Goal: Browse casually: Explore the website without a specific task or goal

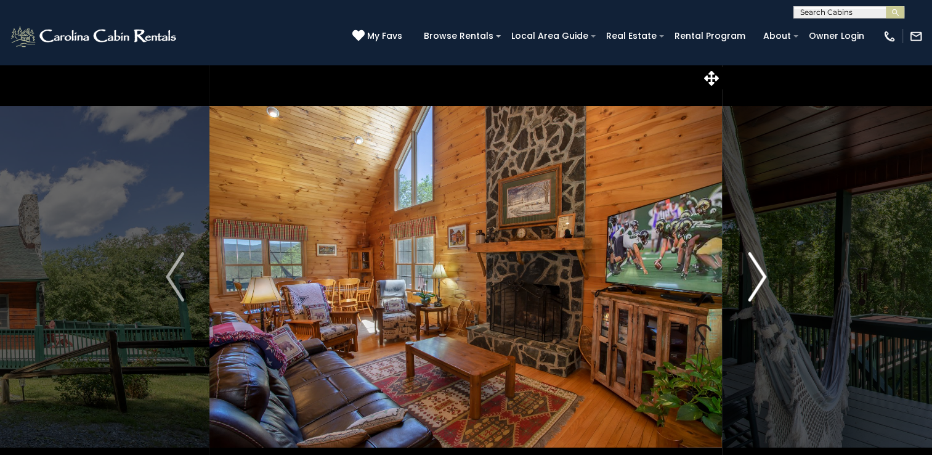
click at [764, 280] on img "Next" at bounding box center [757, 276] width 18 height 49
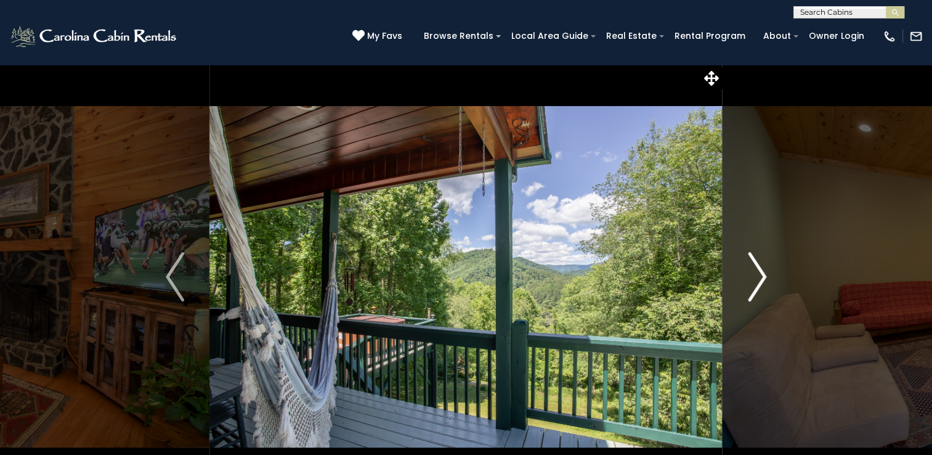
click at [764, 280] on img "Next" at bounding box center [757, 276] width 18 height 49
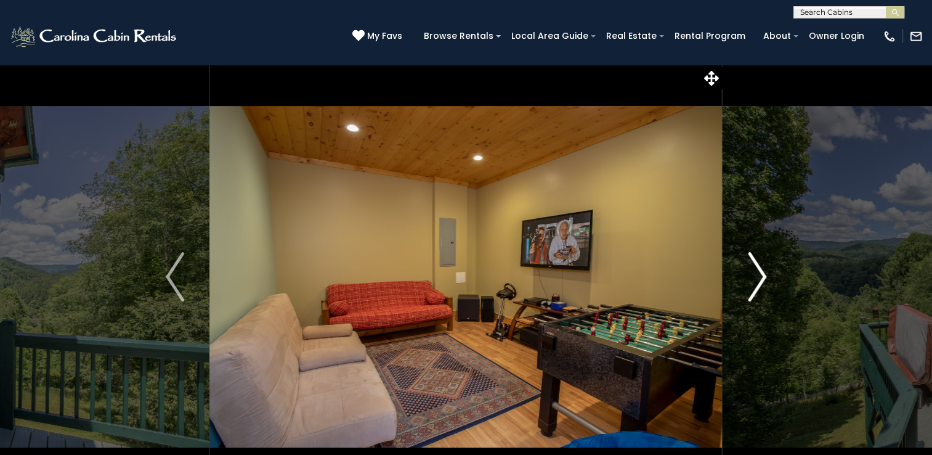
click at [764, 280] on img "Next" at bounding box center [757, 276] width 18 height 49
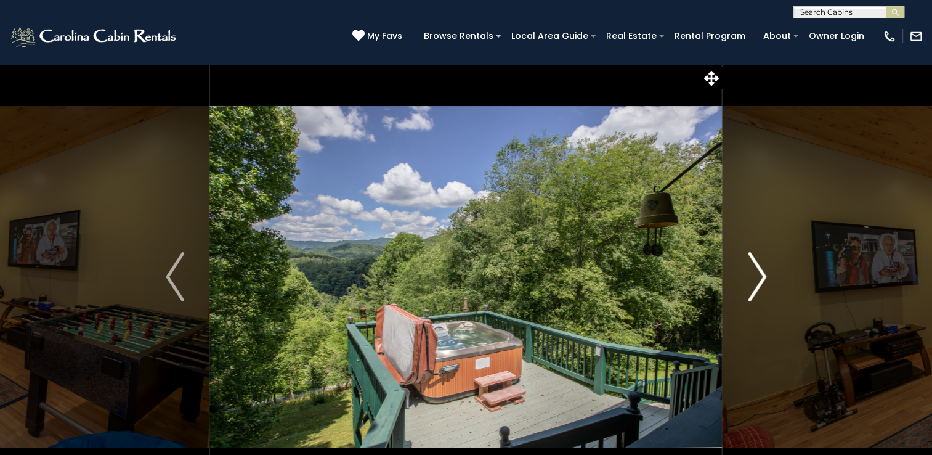
click at [764, 280] on img "Next" at bounding box center [757, 276] width 18 height 49
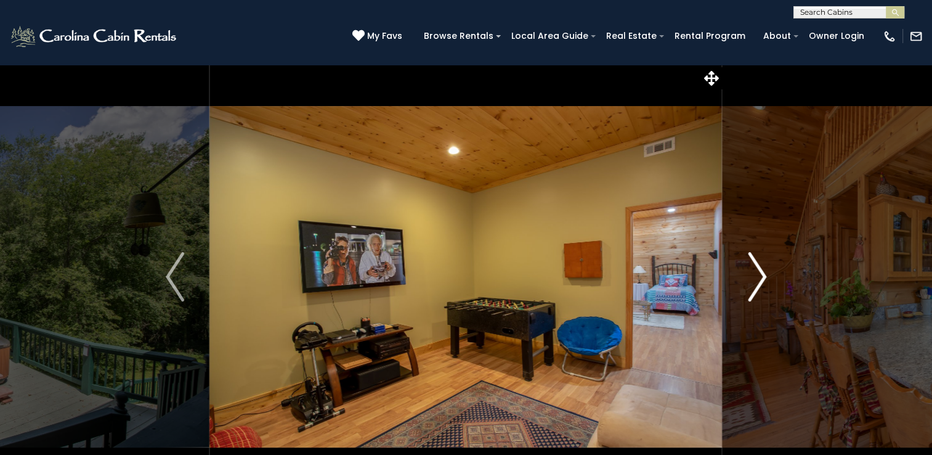
click at [764, 280] on img "Next" at bounding box center [757, 276] width 18 height 49
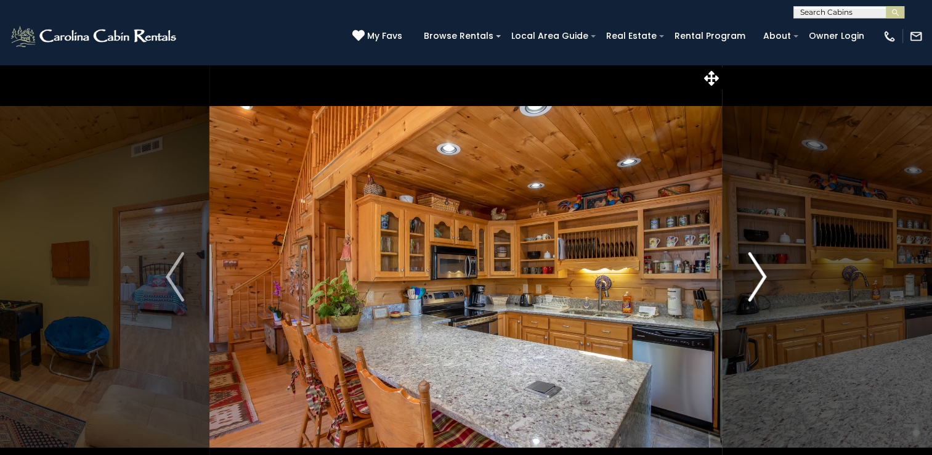
click at [764, 280] on img "Next" at bounding box center [757, 276] width 18 height 49
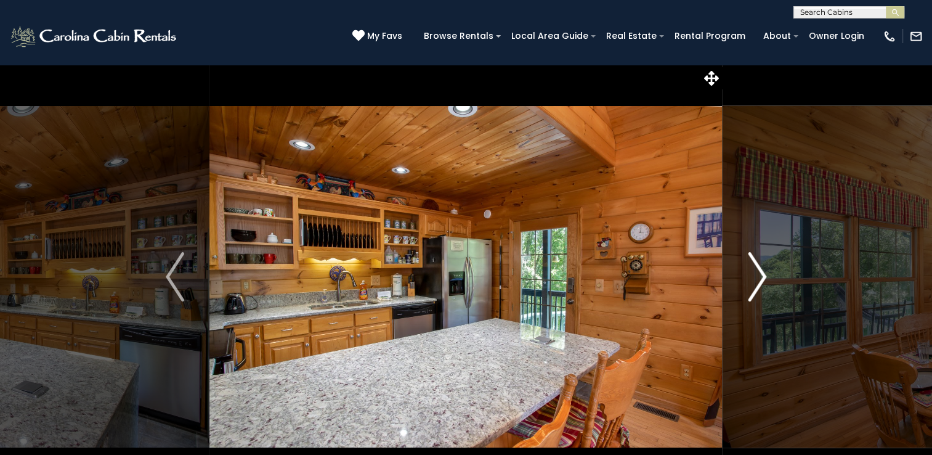
click at [764, 280] on img "Next" at bounding box center [757, 276] width 18 height 49
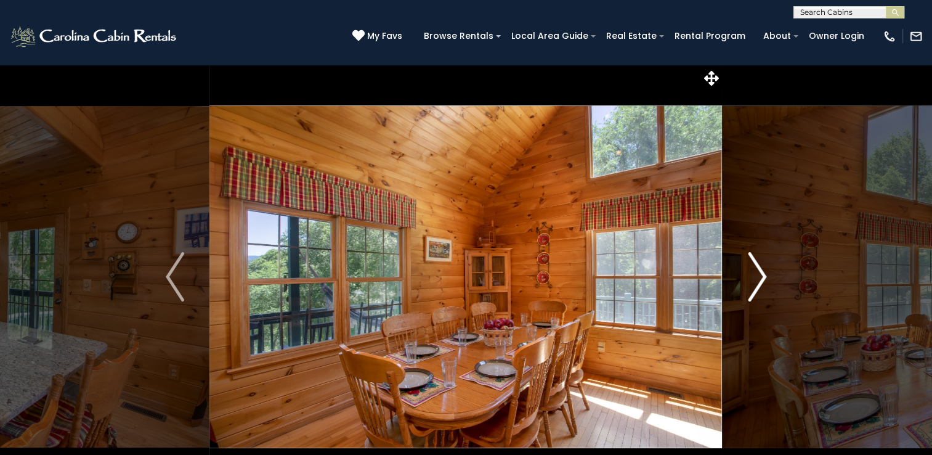
click at [764, 280] on img "Next" at bounding box center [757, 276] width 18 height 49
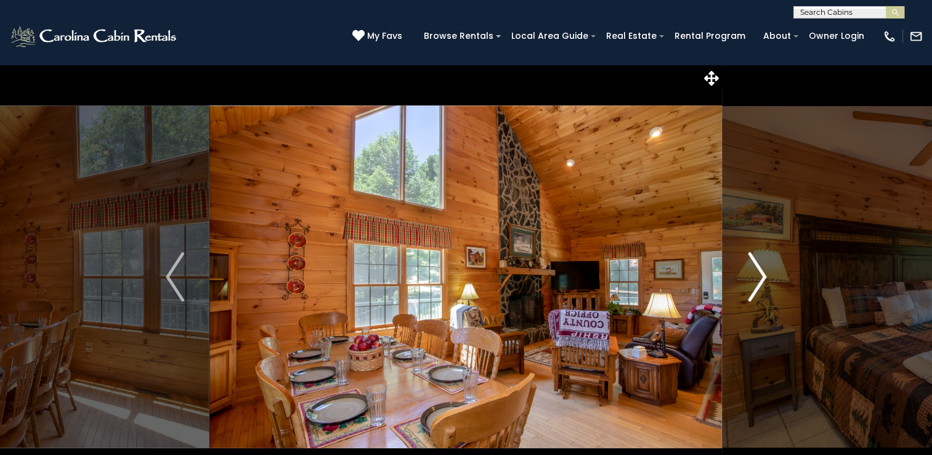
click at [764, 280] on img "Next" at bounding box center [757, 276] width 18 height 49
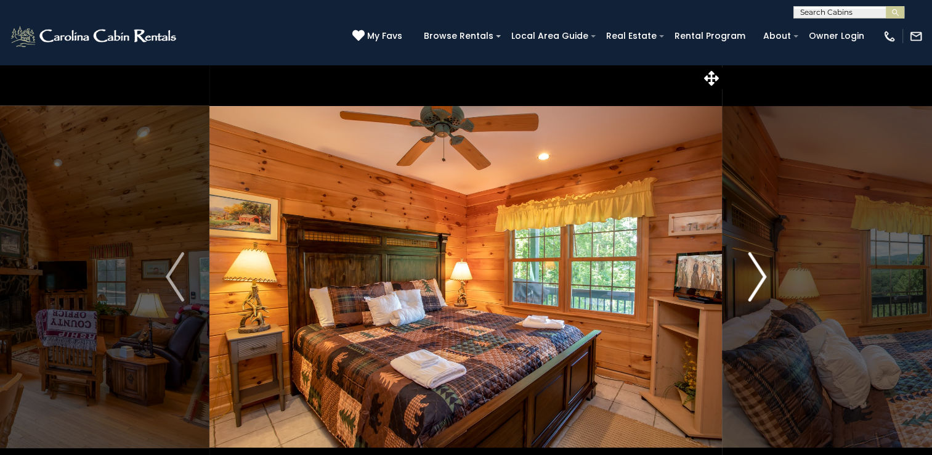
click at [764, 280] on img "Next" at bounding box center [757, 276] width 18 height 49
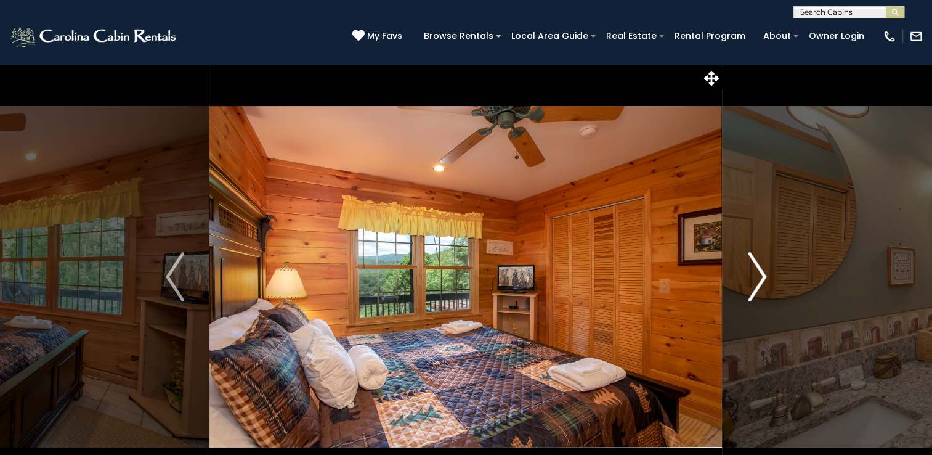
click at [764, 280] on img "Next" at bounding box center [757, 276] width 18 height 49
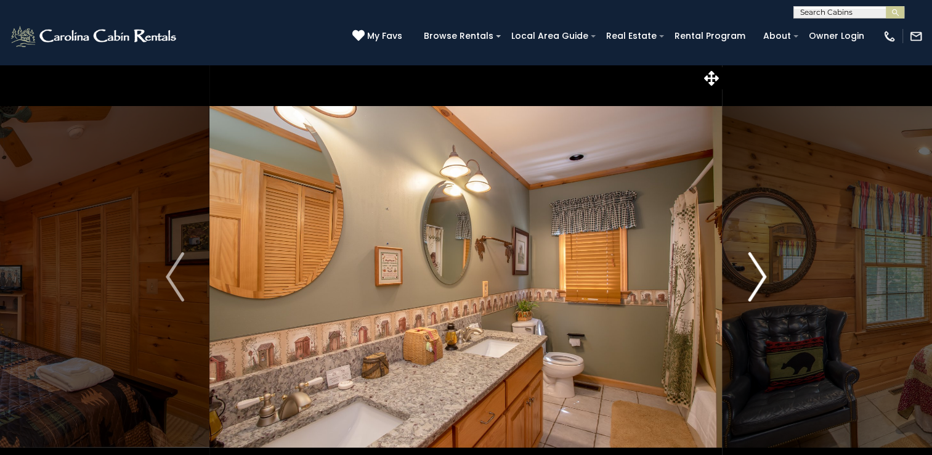
click at [764, 280] on img "Next" at bounding box center [757, 276] width 18 height 49
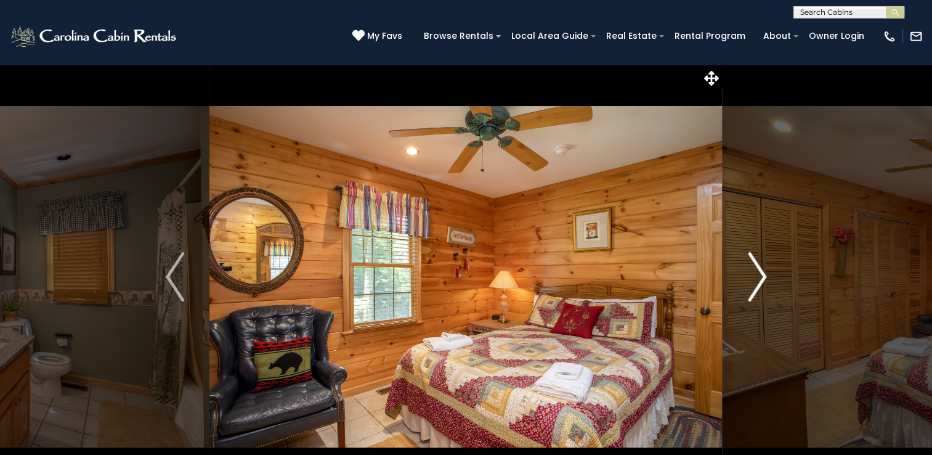
drag, startPoint x: 764, startPoint y: 280, endPoint x: 758, endPoint y: 270, distance: 11.1
click at [758, 270] on img "Next" at bounding box center [757, 276] width 18 height 49
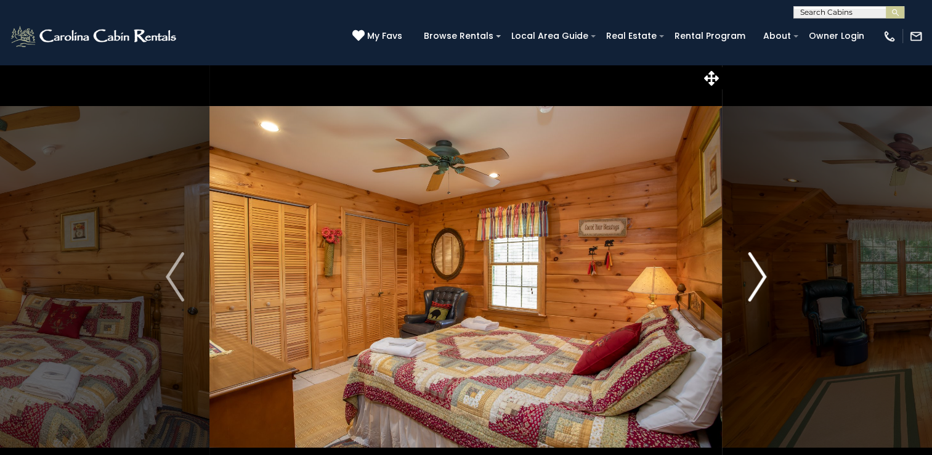
click at [758, 270] on img "Next" at bounding box center [757, 276] width 18 height 49
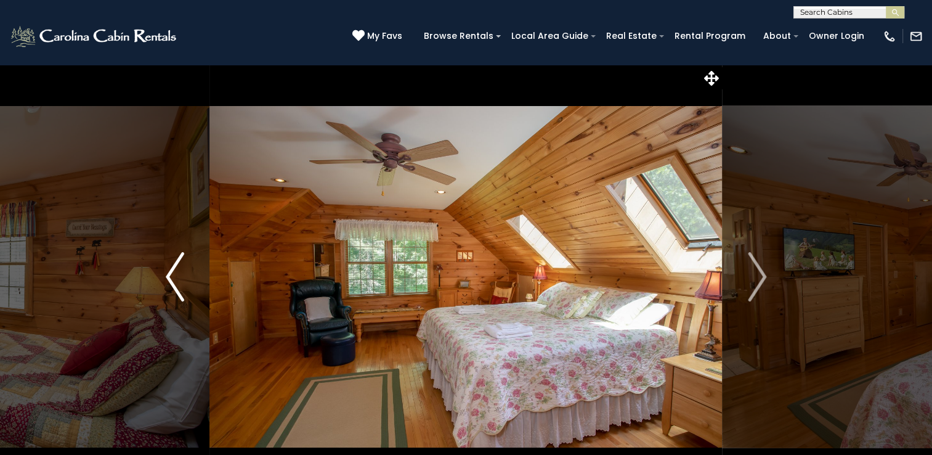
click at [174, 267] on img "Previous" at bounding box center [175, 276] width 18 height 49
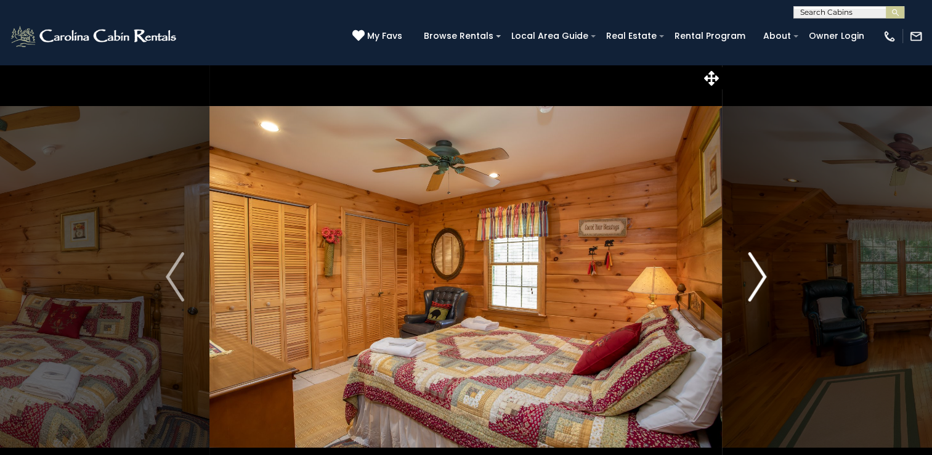
click at [756, 272] on img "Next" at bounding box center [757, 276] width 18 height 49
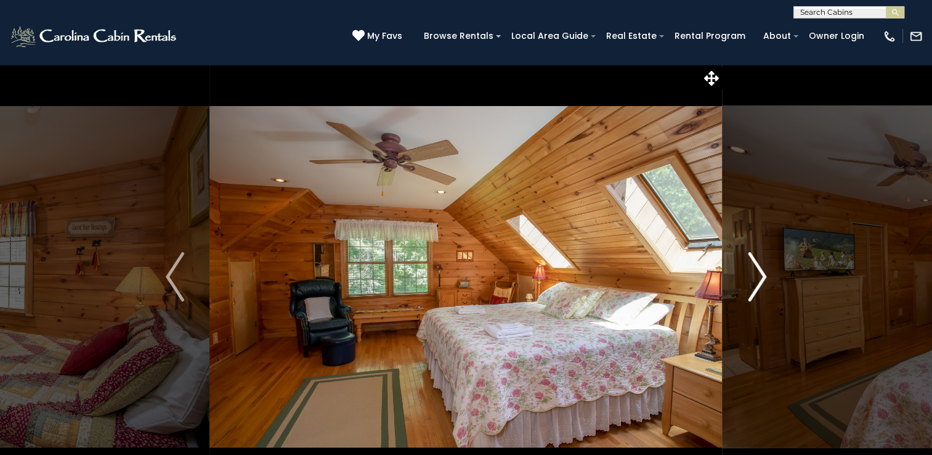
click at [756, 272] on img "Next" at bounding box center [757, 276] width 18 height 49
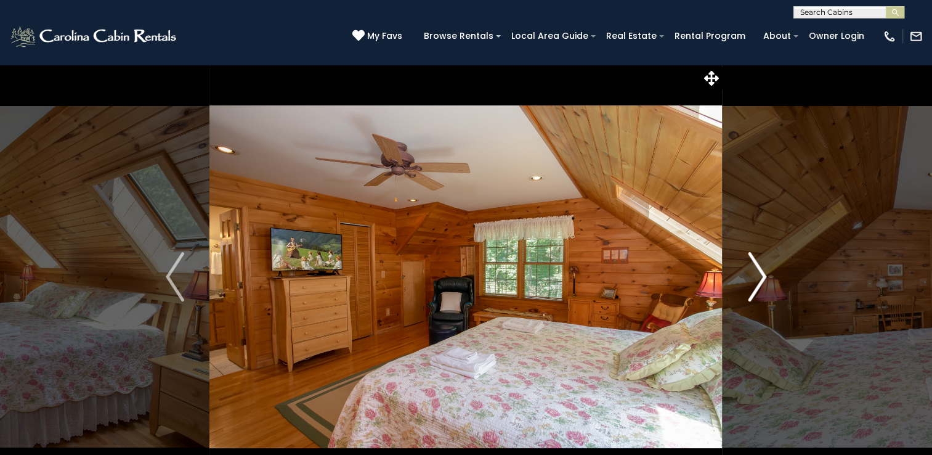
click at [756, 272] on img "Next" at bounding box center [757, 276] width 18 height 49
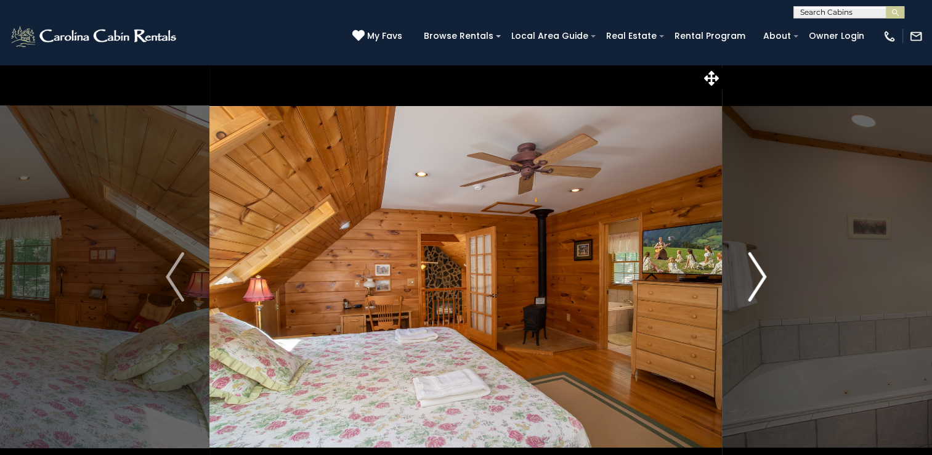
click at [756, 272] on img "Next" at bounding box center [757, 276] width 18 height 49
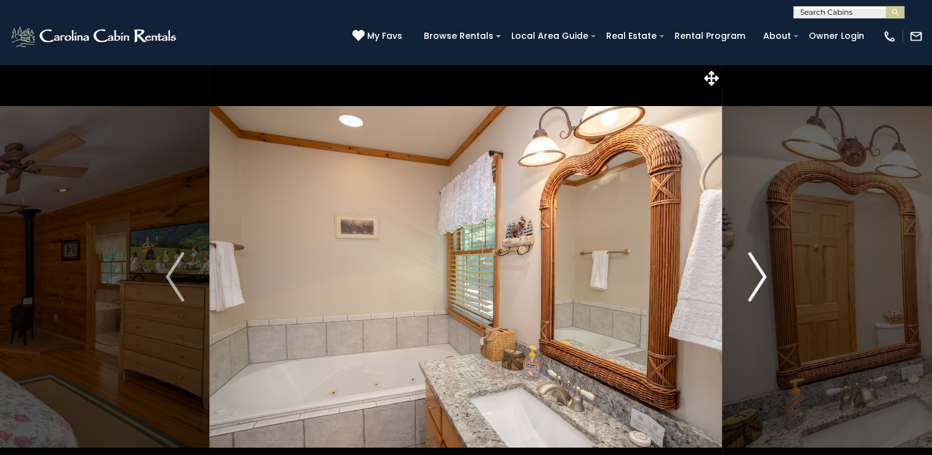
click at [756, 272] on img "Next" at bounding box center [757, 276] width 18 height 49
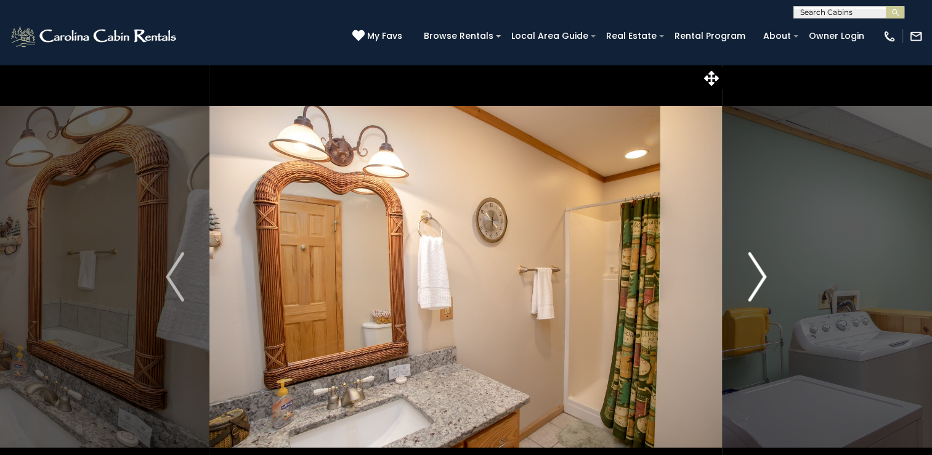
click at [756, 272] on img "Next" at bounding box center [757, 276] width 18 height 49
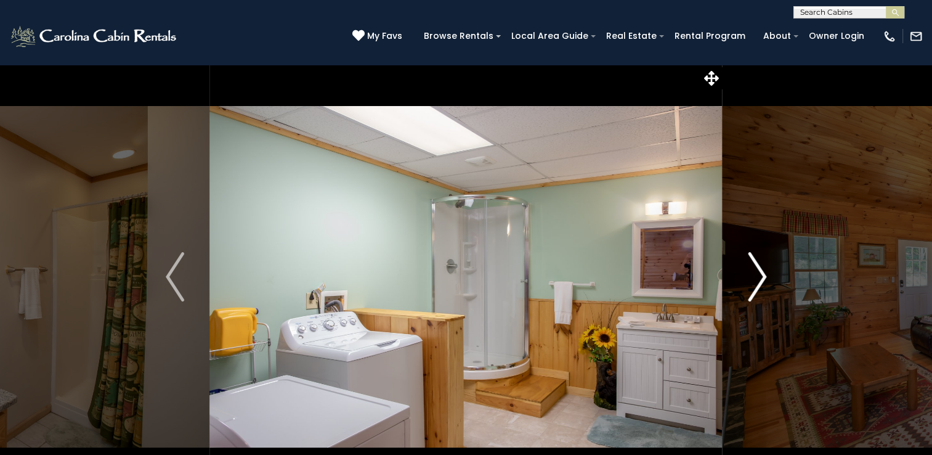
click at [756, 272] on img "Next" at bounding box center [757, 276] width 18 height 49
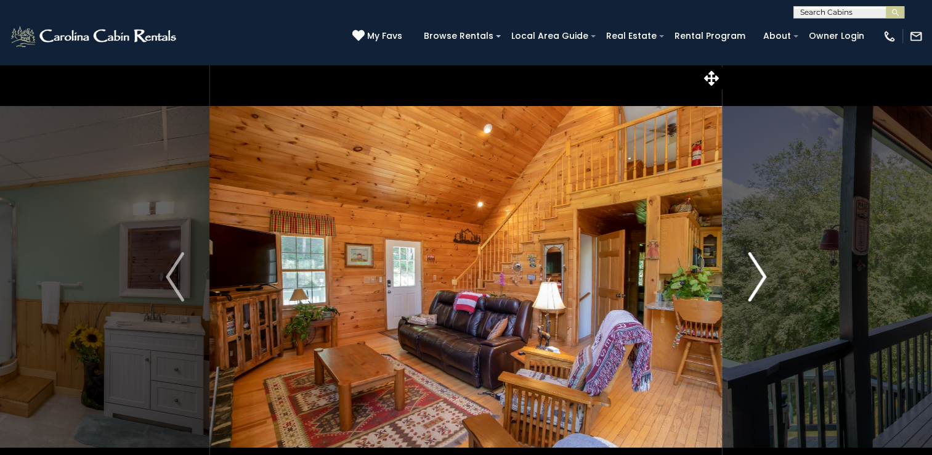
click at [756, 272] on img "Next" at bounding box center [757, 276] width 18 height 49
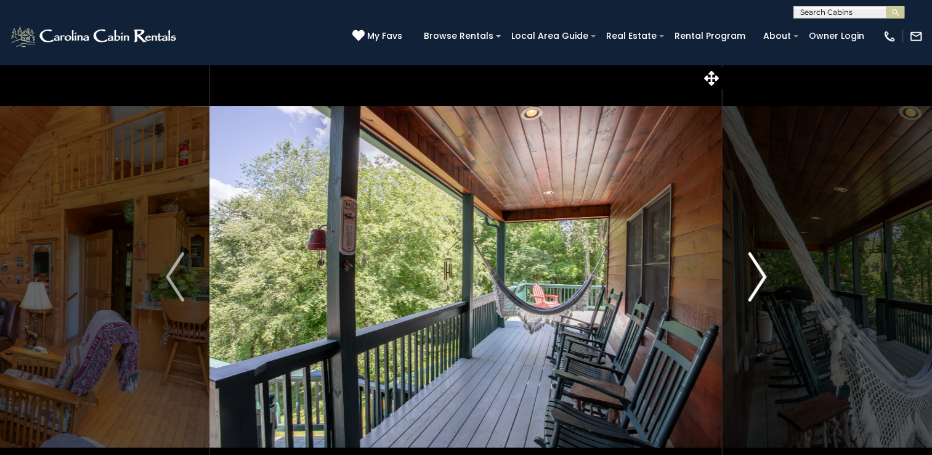
click at [756, 272] on img "Next" at bounding box center [757, 276] width 18 height 49
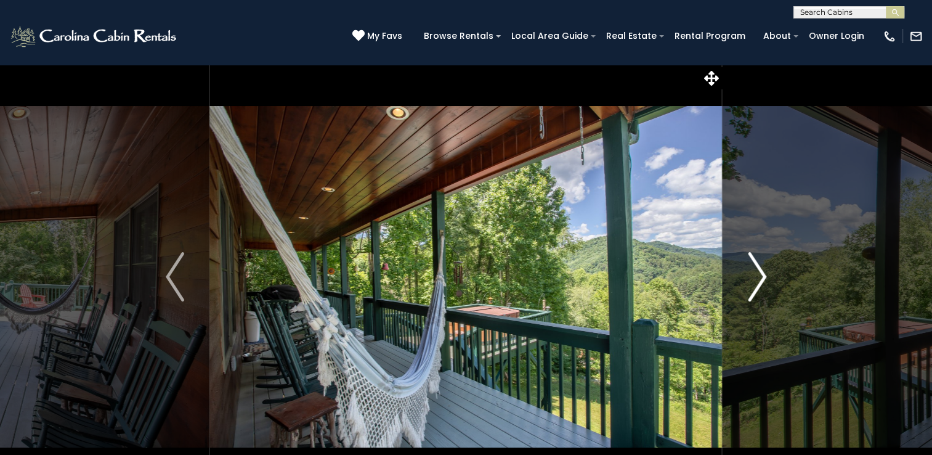
click at [756, 272] on img "Next" at bounding box center [757, 276] width 18 height 49
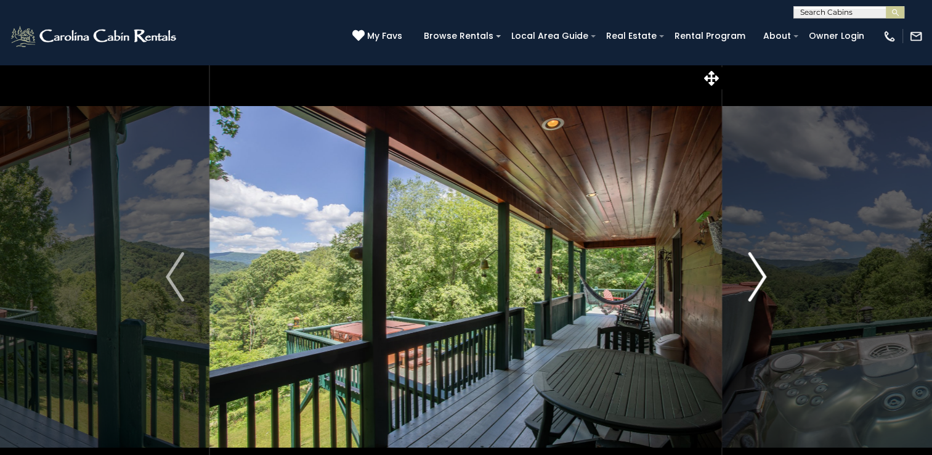
click at [756, 272] on img "Next" at bounding box center [757, 276] width 18 height 49
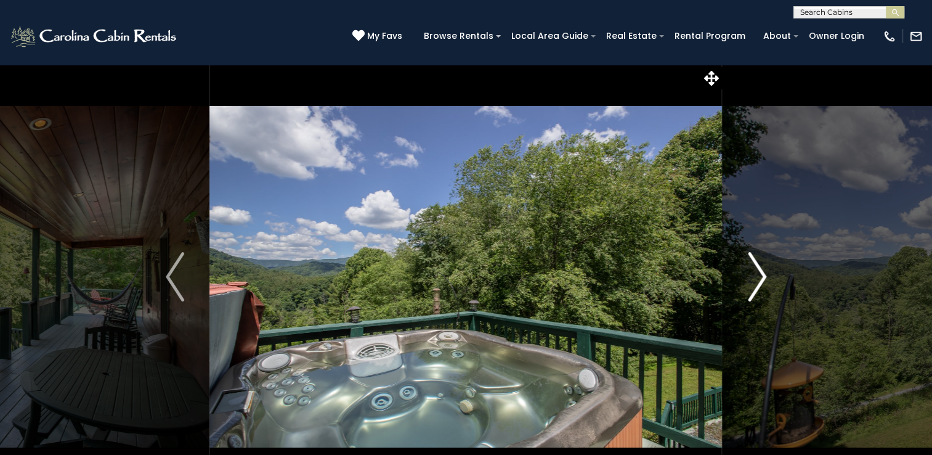
click at [756, 272] on img "Next" at bounding box center [757, 276] width 18 height 49
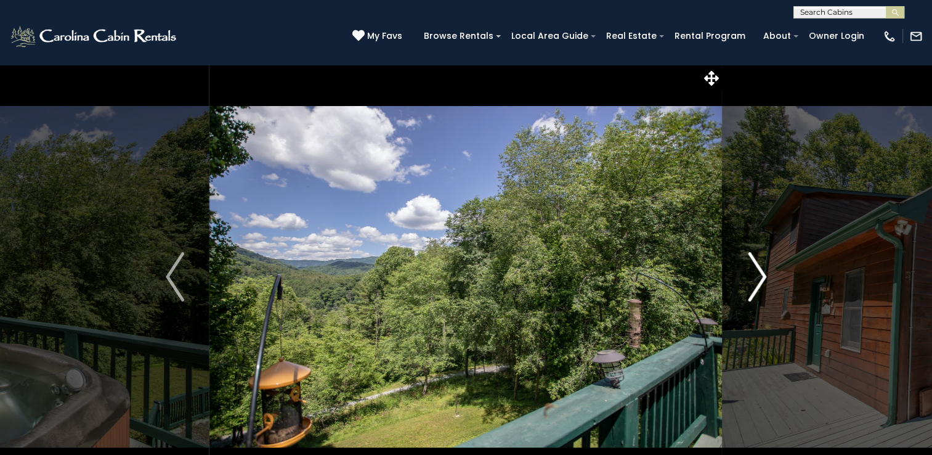
click at [756, 272] on img "Next" at bounding box center [757, 276] width 18 height 49
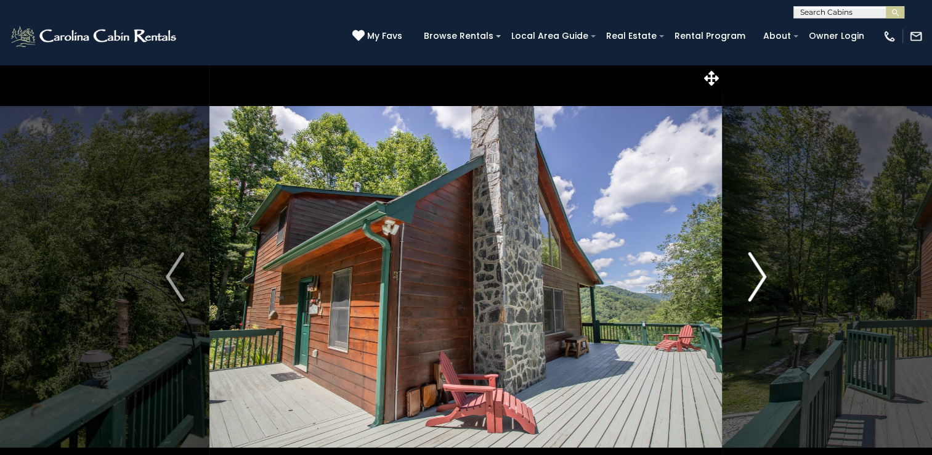
click at [756, 272] on img "Next" at bounding box center [757, 276] width 18 height 49
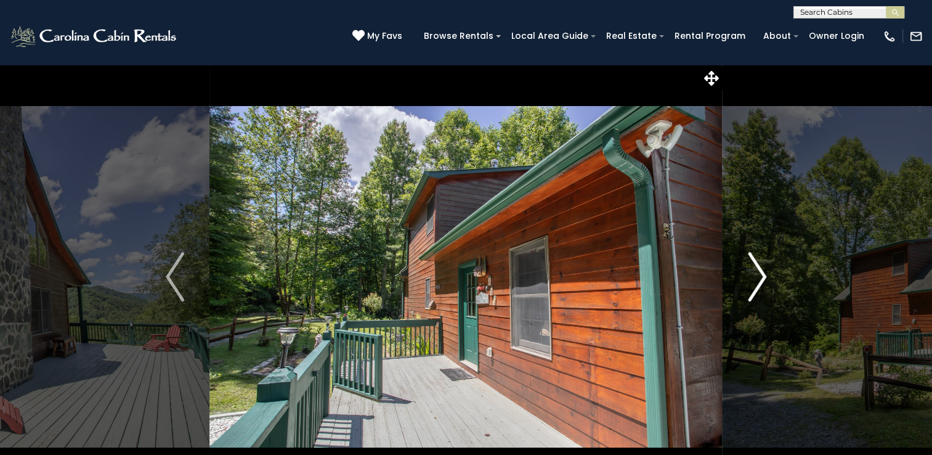
click at [756, 272] on img "Next" at bounding box center [757, 276] width 18 height 49
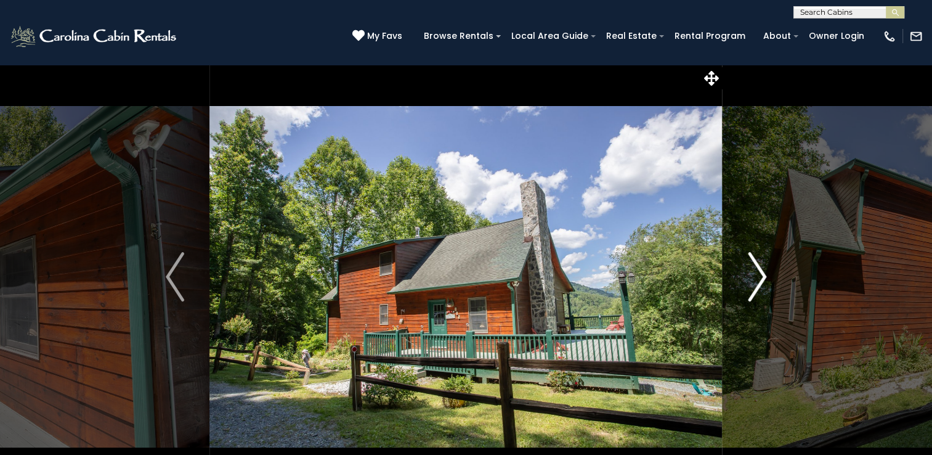
click at [756, 272] on img "Next" at bounding box center [757, 276] width 18 height 49
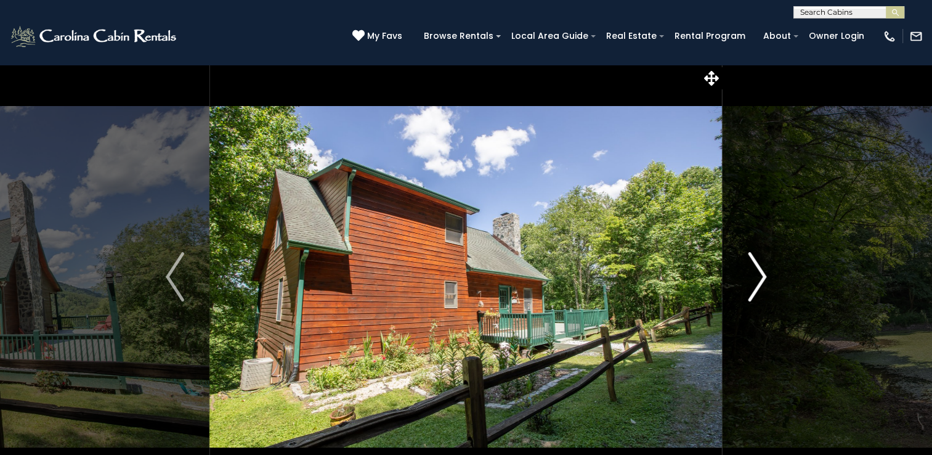
click at [756, 272] on img "Next" at bounding box center [757, 276] width 18 height 49
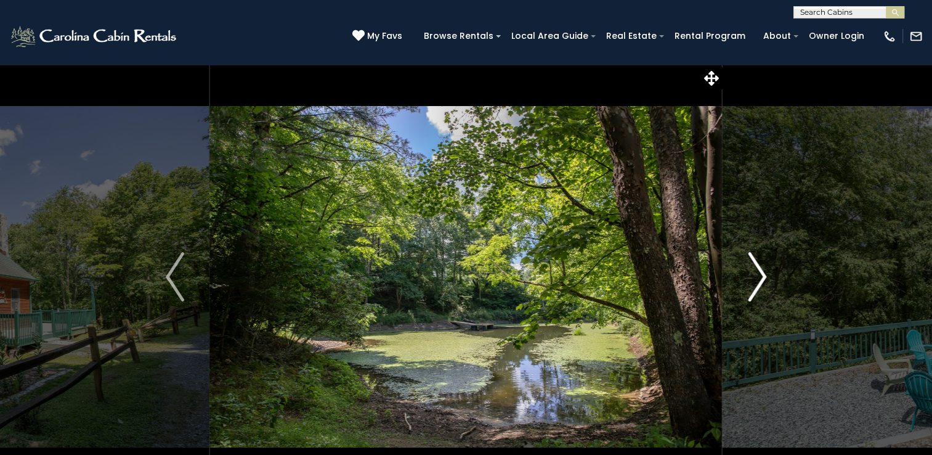
click at [756, 272] on img "Next" at bounding box center [757, 276] width 18 height 49
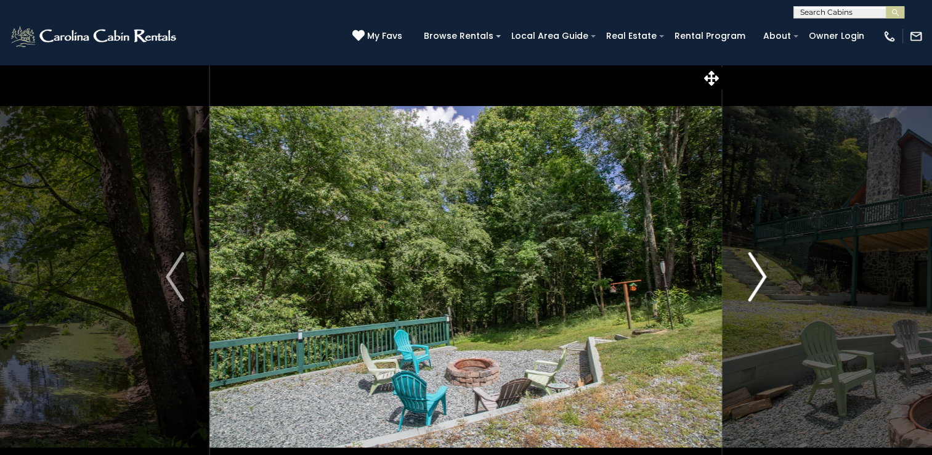
click at [756, 272] on img "Next" at bounding box center [757, 276] width 18 height 49
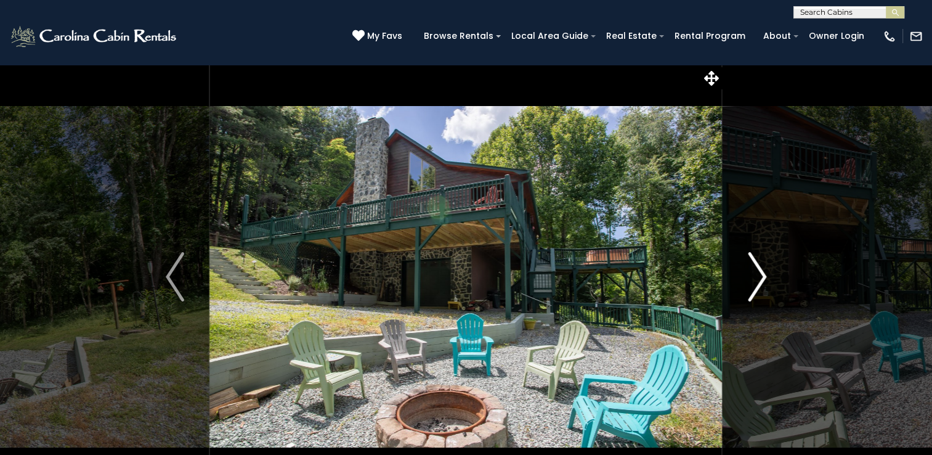
click at [756, 272] on img "Next" at bounding box center [757, 276] width 18 height 49
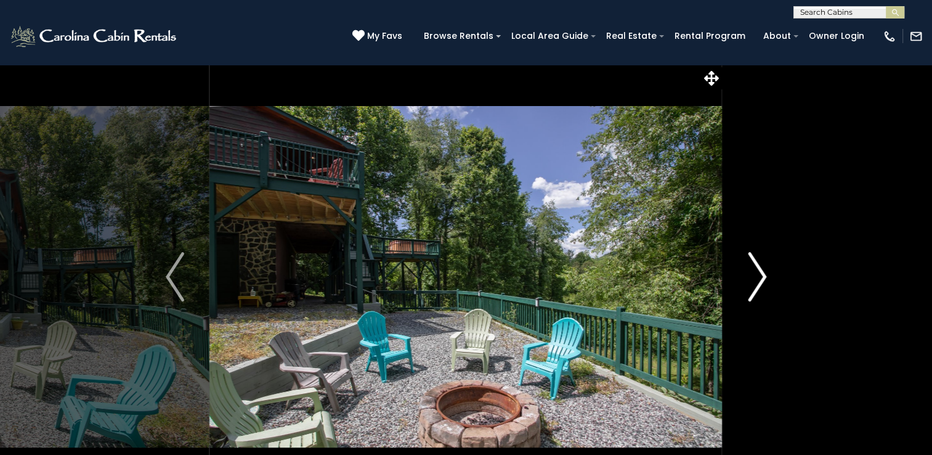
click at [756, 272] on img "Next" at bounding box center [757, 276] width 18 height 49
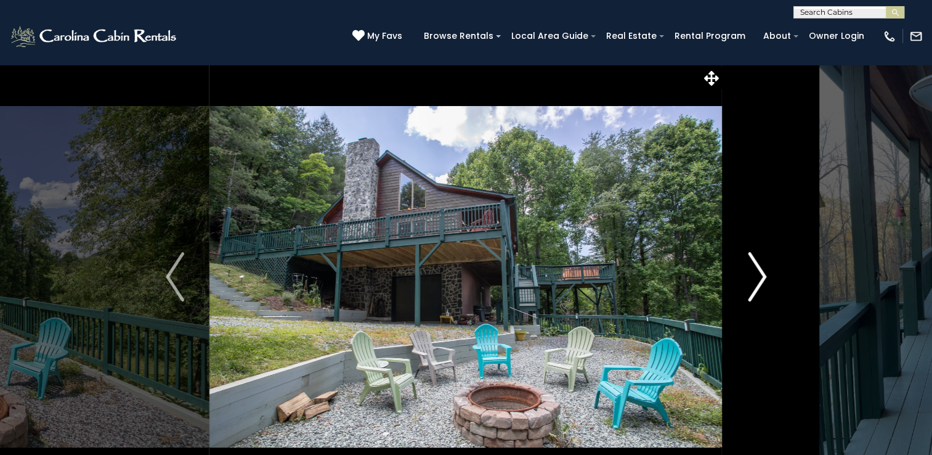
click at [756, 272] on img "Next" at bounding box center [757, 276] width 18 height 49
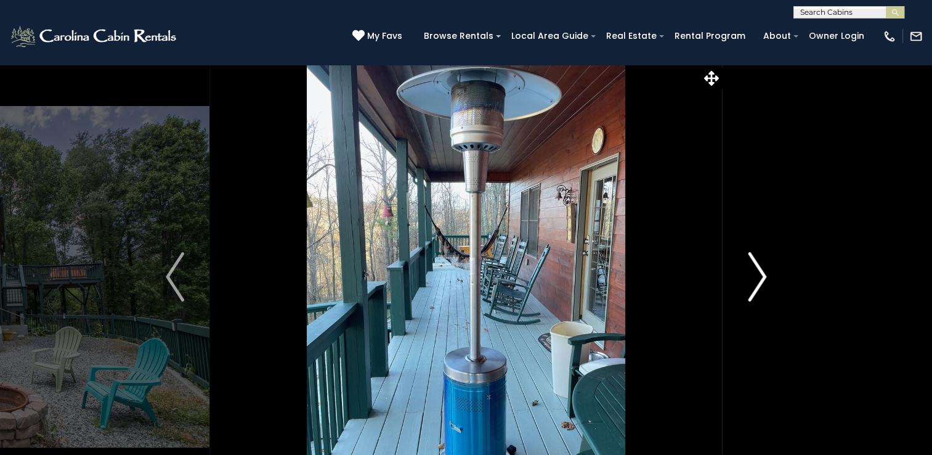
click at [756, 272] on img "Next" at bounding box center [757, 276] width 18 height 49
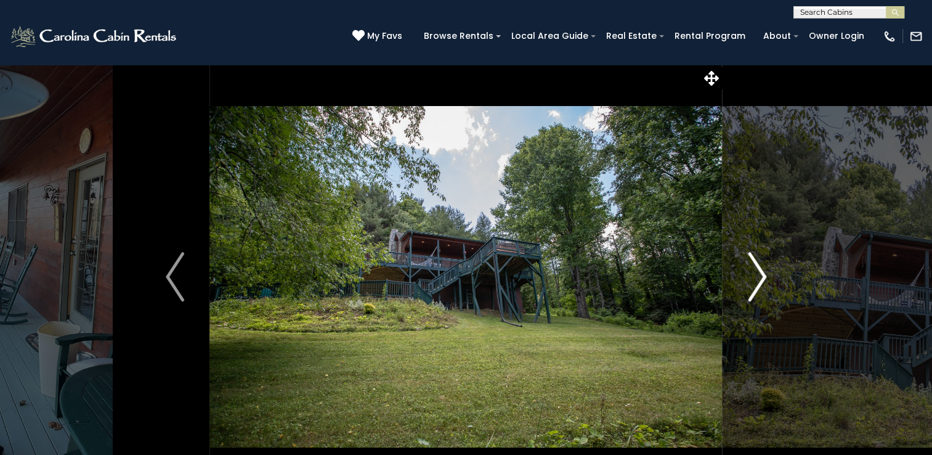
click at [756, 272] on img "Next" at bounding box center [757, 276] width 18 height 49
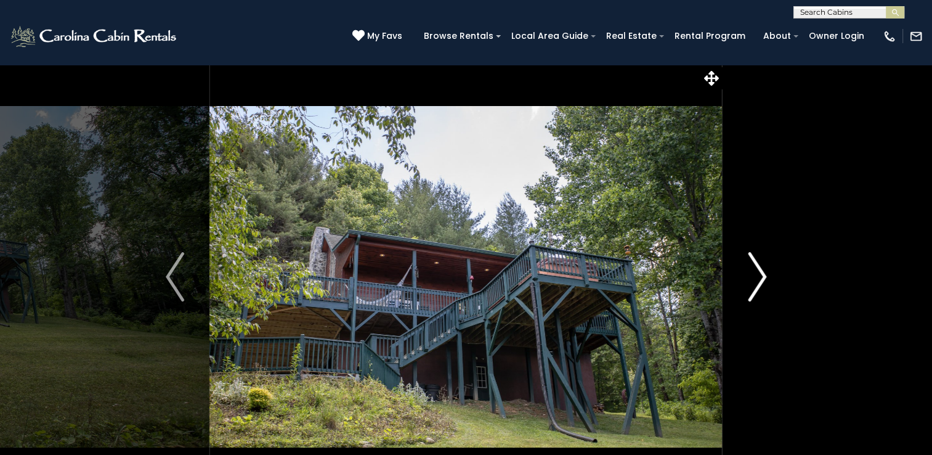
click at [756, 272] on img "Next" at bounding box center [757, 276] width 18 height 49
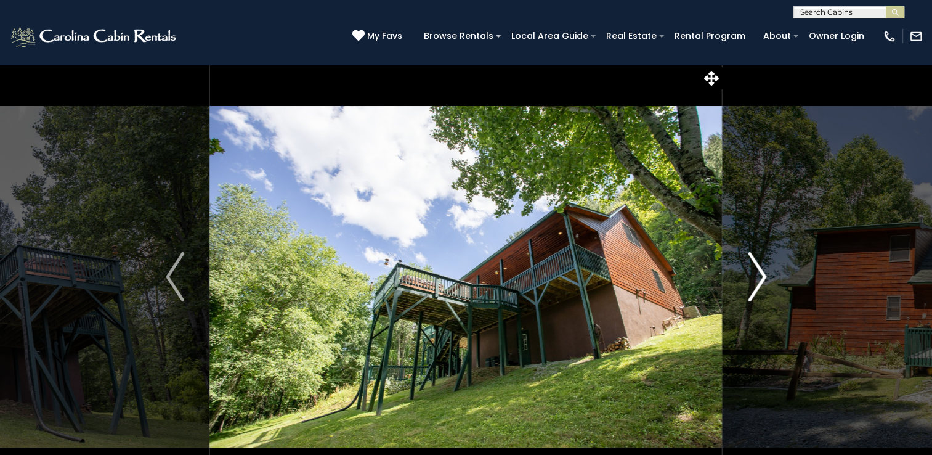
click at [756, 272] on img "Next" at bounding box center [757, 276] width 18 height 49
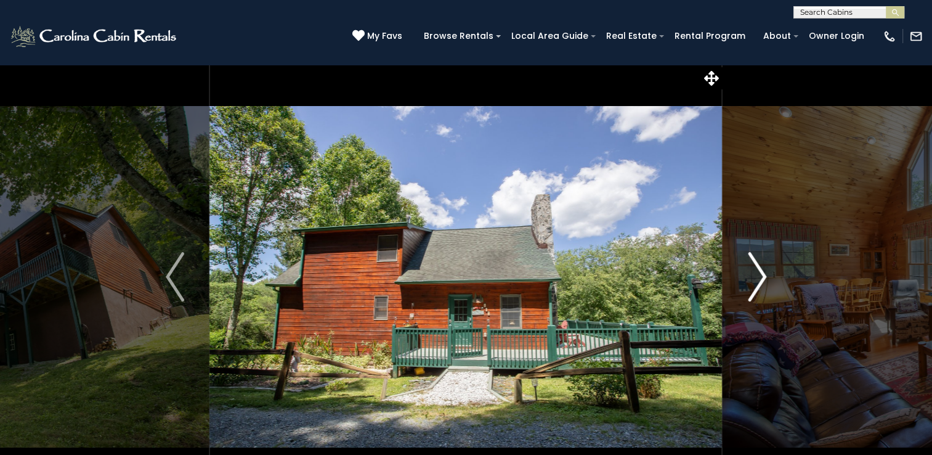
click at [756, 272] on img "Next" at bounding box center [757, 276] width 18 height 49
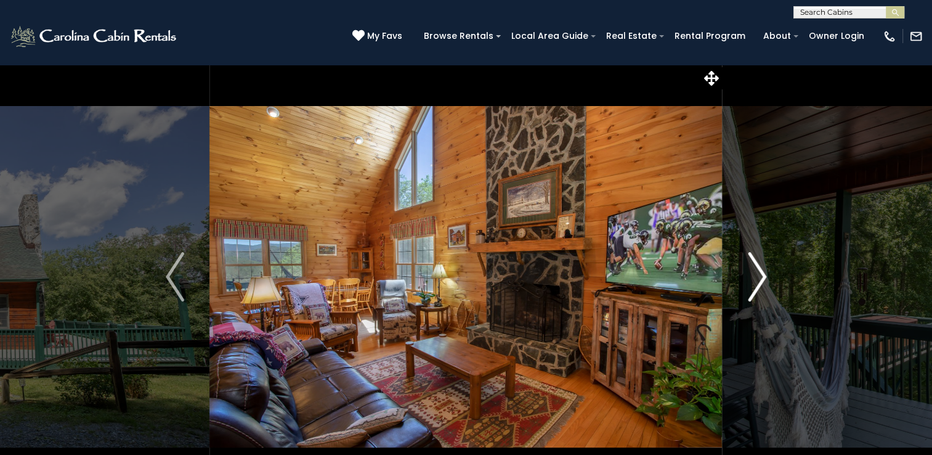
click at [756, 272] on img "Next" at bounding box center [757, 276] width 18 height 49
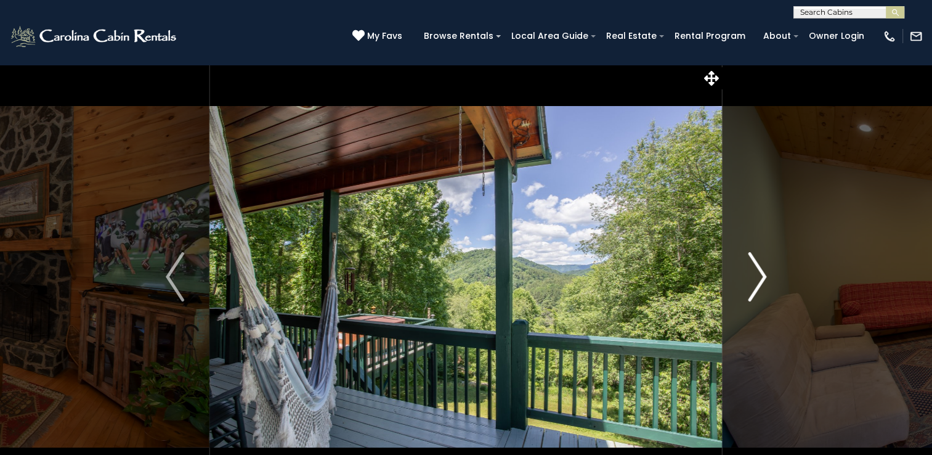
click at [756, 272] on img "Next" at bounding box center [757, 276] width 18 height 49
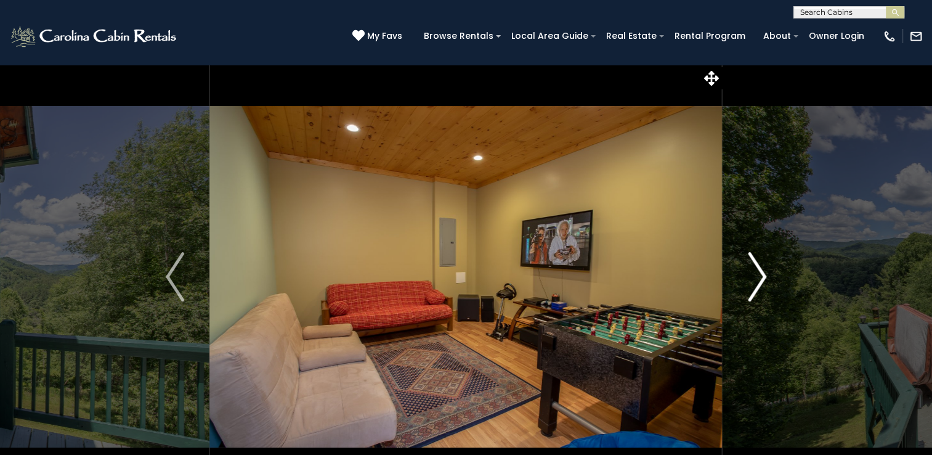
click at [756, 272] on img "Next" at bounding box center [757, 276] width 18 height 49
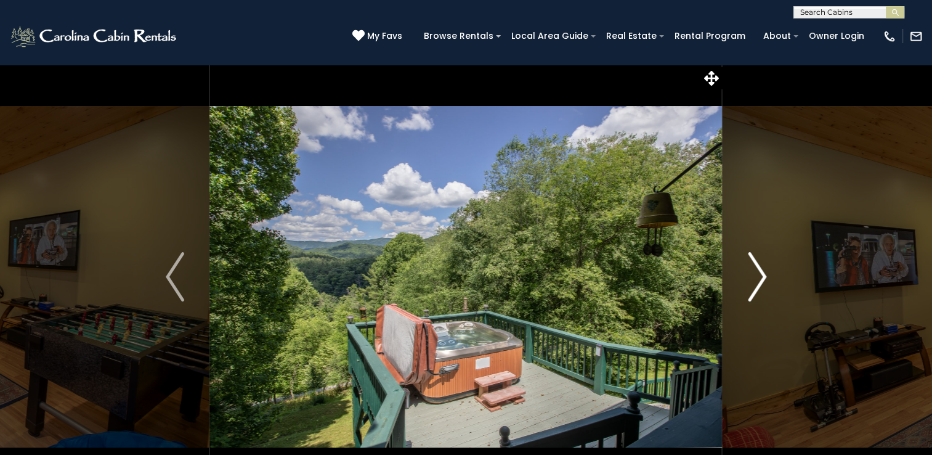
click at [756, 272] on img "Next" at bounding box center [757, 276] width 18 height 49
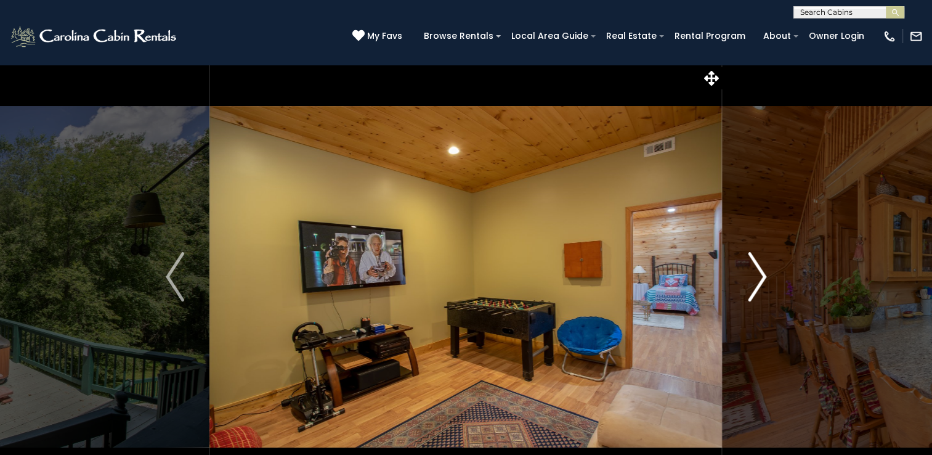
click at [756, 272] on img "Next" at bounding box center [757, 276] width 18 height 49
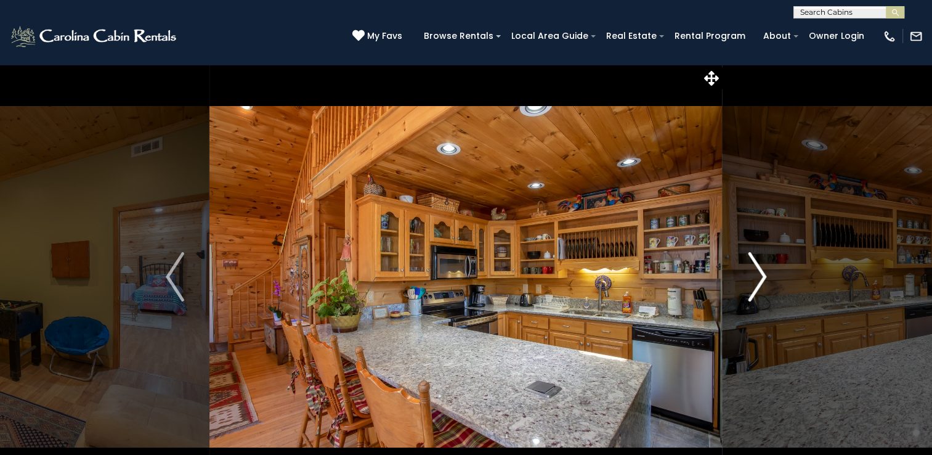
click at [756, 272] on img "Next" at bounding box center [757, 276] width 18 height 49
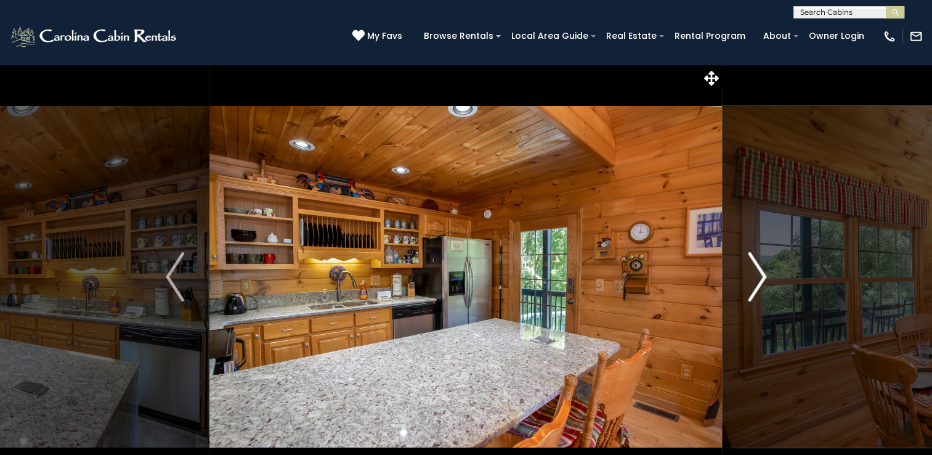
click at [756, 272] on img "Next" at bounding box center [757, 276] width 18 height 49
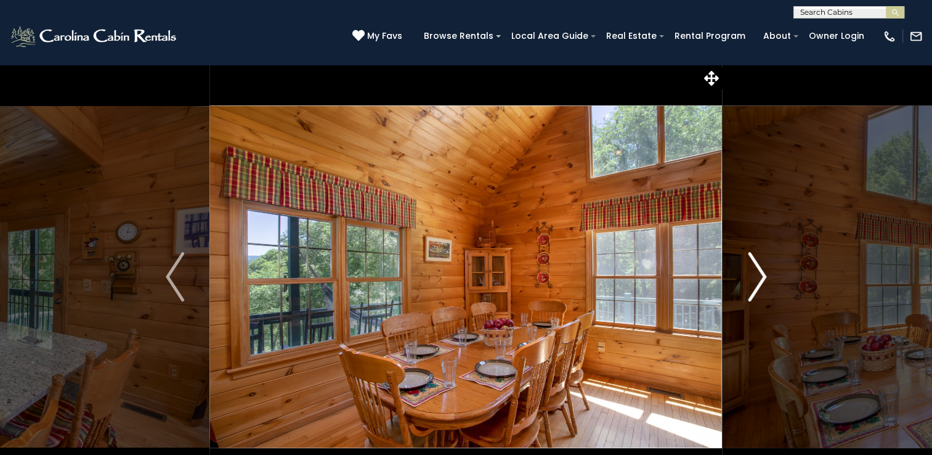
click at [756, 272] on img "Next" at bounding box center [757, 276] width 18 height 49
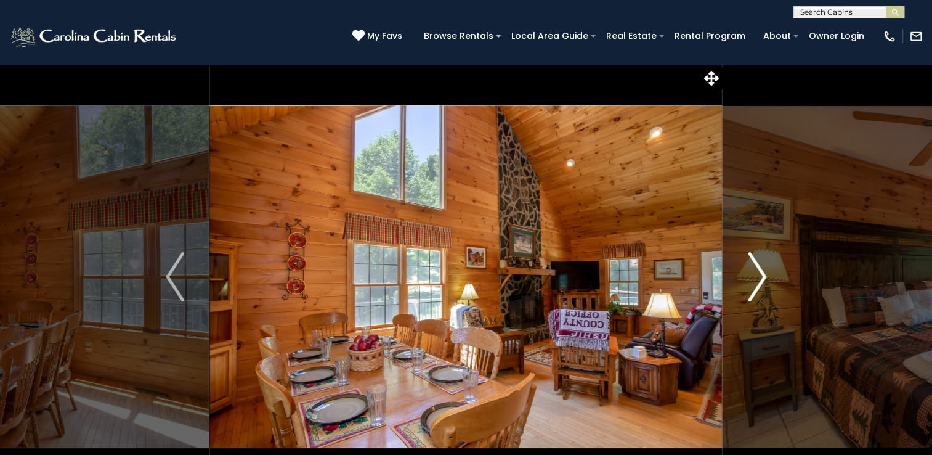
click at [756, 272] on img "Next" at bounding box center [757, 276] width 18 height 49
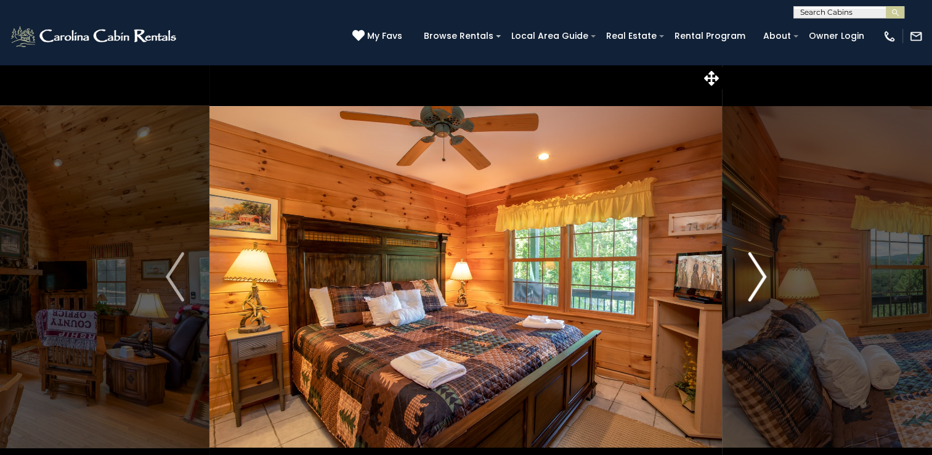
click at [756, 272] on img "Next" at bounding box center [757, 276] width 18 height 49
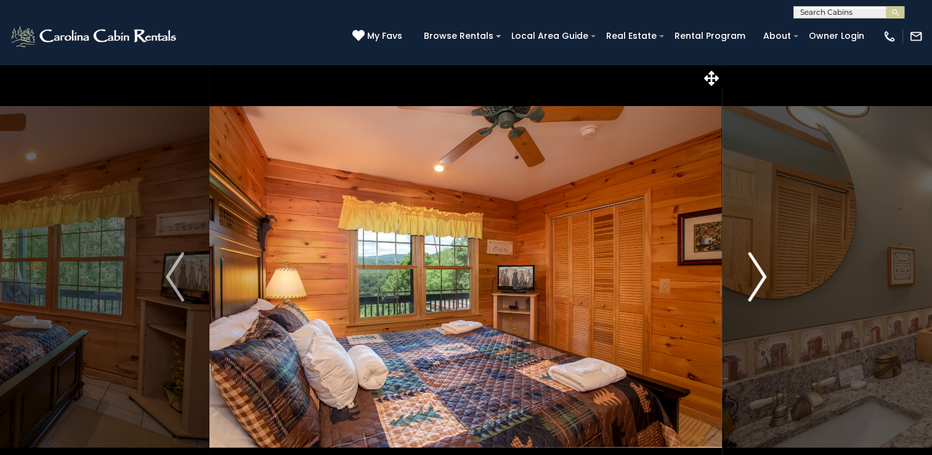
click at [756, 272] on img "Next" at bounding box center [757, 276] width 18 height 49
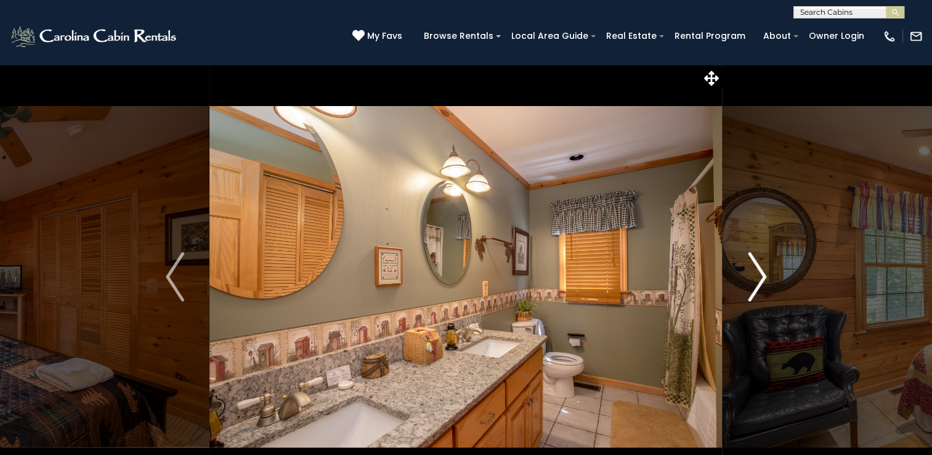
click at [756, 272] on img "Next" at bounding box center [757, 276] width 18 height 49
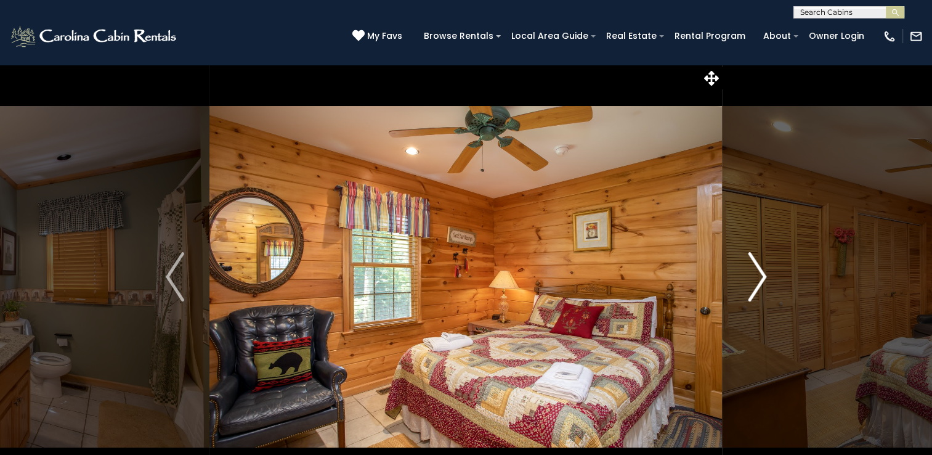
click at [756, 272] on img "Next" at bounding box center [757, 276] width 18 height 49
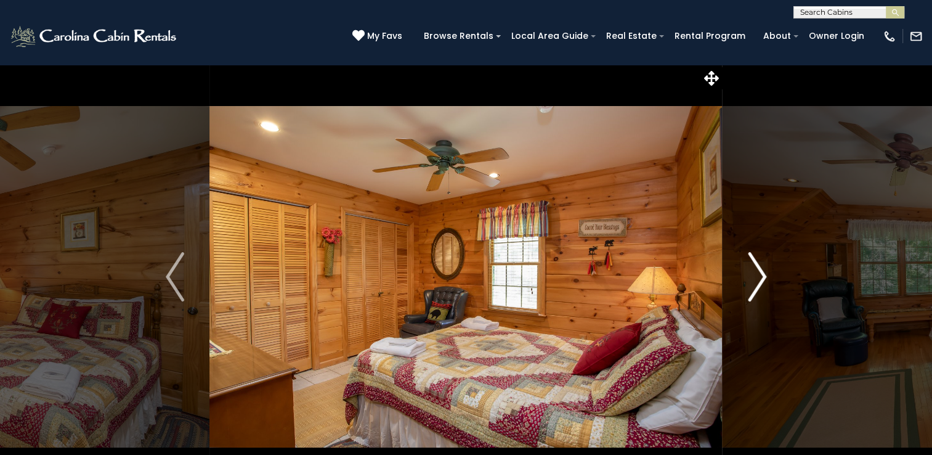
click at [756, 272] on img "Next" at bounding box center [757, 276] width 18 height 49
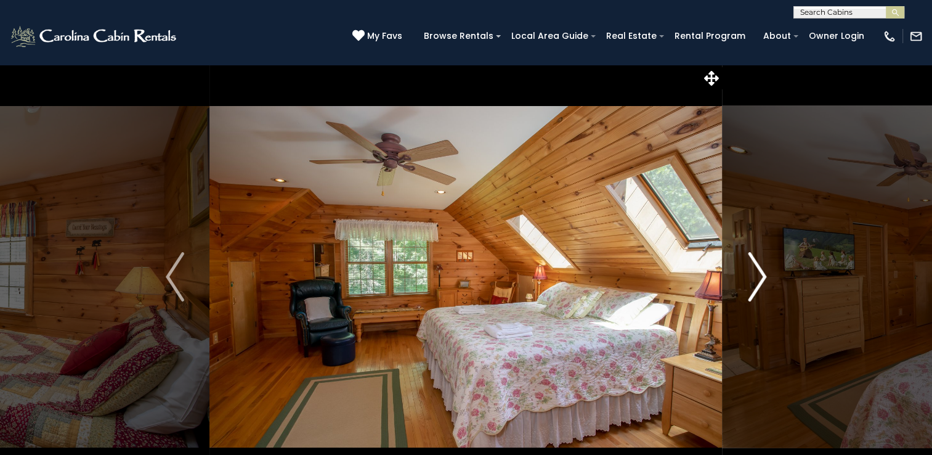
click at [756, 272] on img "Next" at bounding box center [757, 276] width 18 height 49
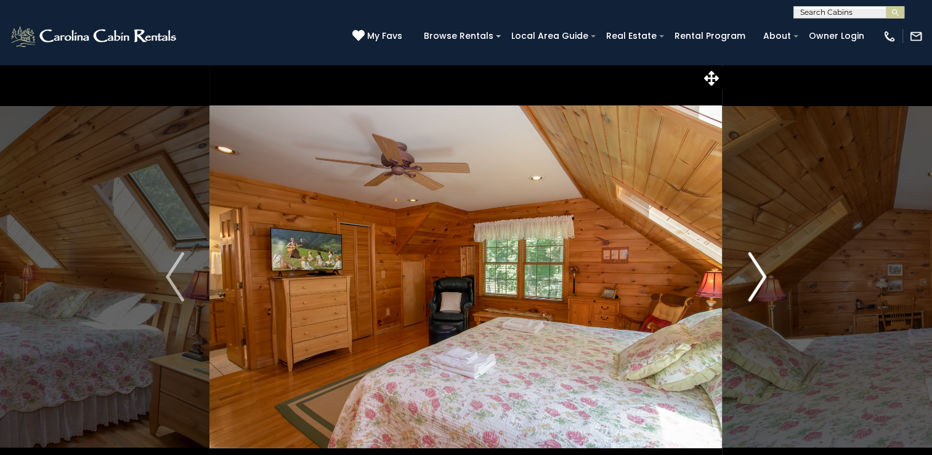
click at [756, 272] on img "Next" at bounding box center [757, 276] width 18 height 49
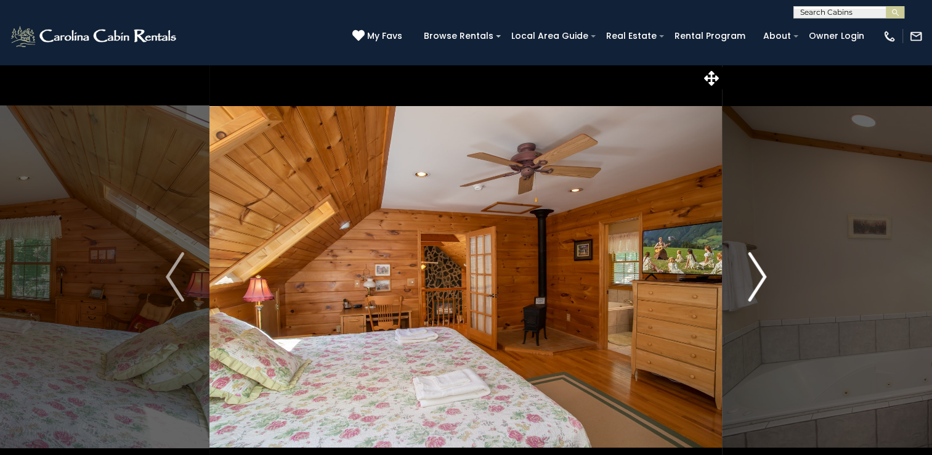
click at [756, 272] on img "Next" at bounding box center [757, 276] width 18 height 49
